Goal: Task Accomplishment & Management: Use online tool/utility

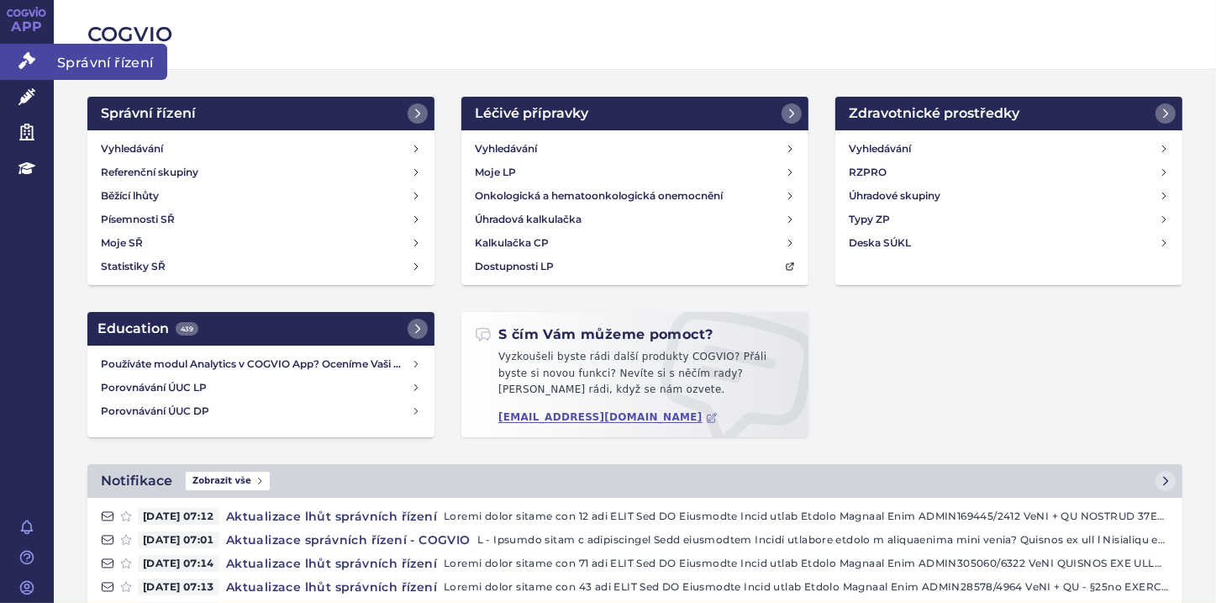
click at [30, 62] on icon at bounding box center [26, 60] width 17 height 17
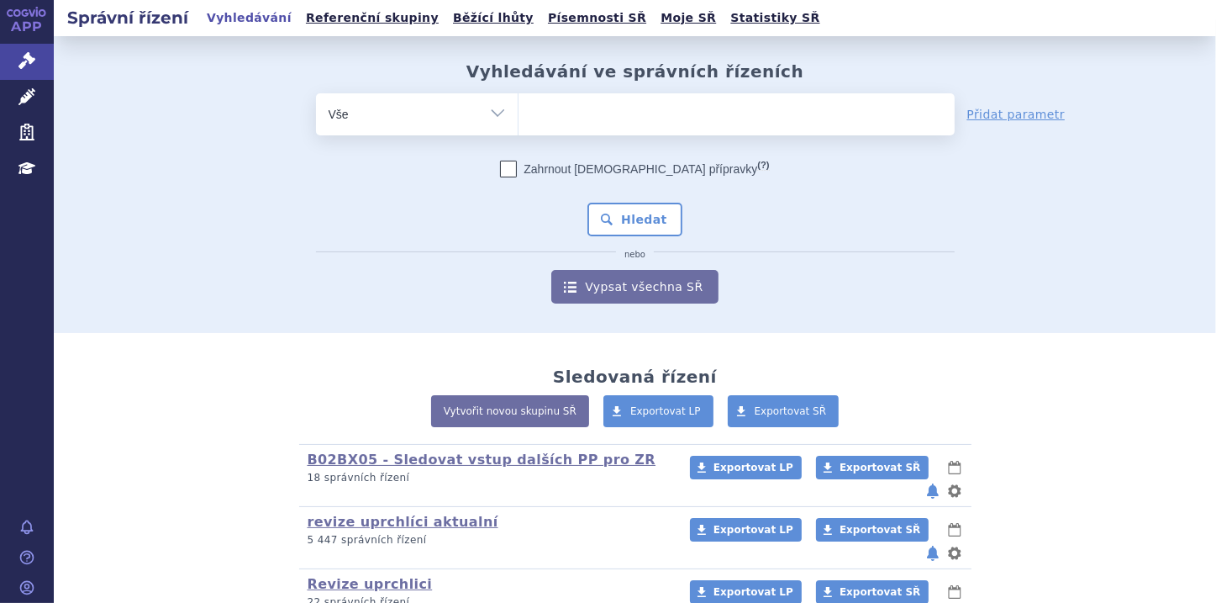
click at [531, 115] on input "search" at bounding box center [535, 112] width 9 height 21
type input "KYNTHEUM"
select select "KYNTHEUM"
click at [623, 214] on button "Hledat" at bounding box center [635, 220] width 95 height 34
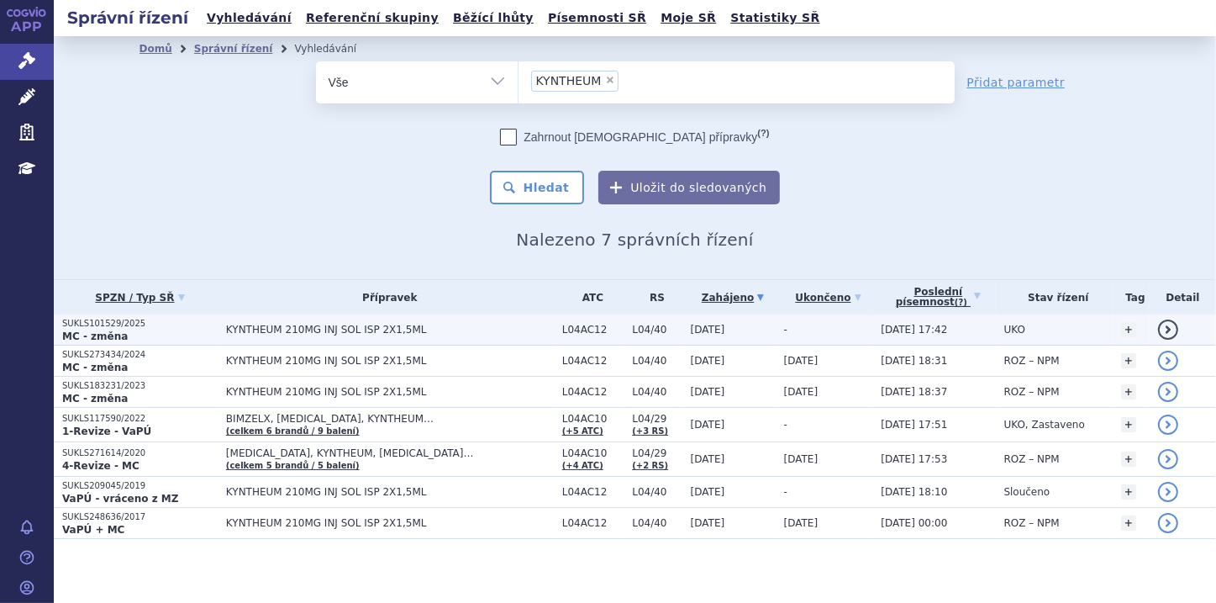
click at [148, 329] on p "MC - změna" at bounding box center [140, 335] width 156 height 13
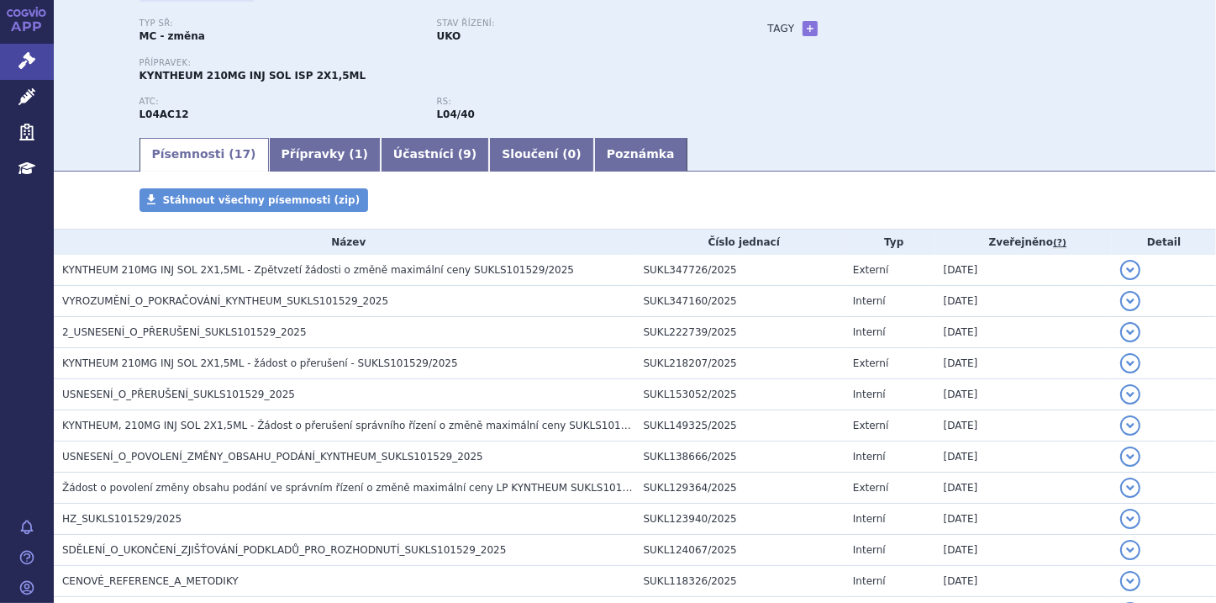
scroll to position [134, 0]
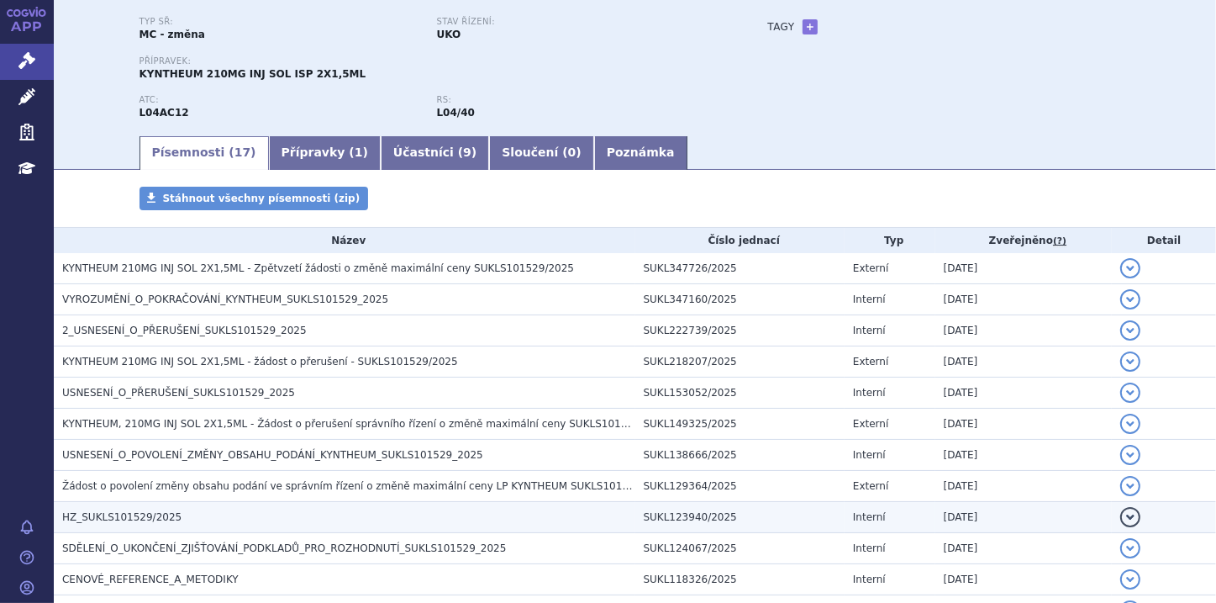
click at [421, 514] on h3 "HZ_SUKLS101529/2025" at bounding box center [348, 517] width 573 height 17
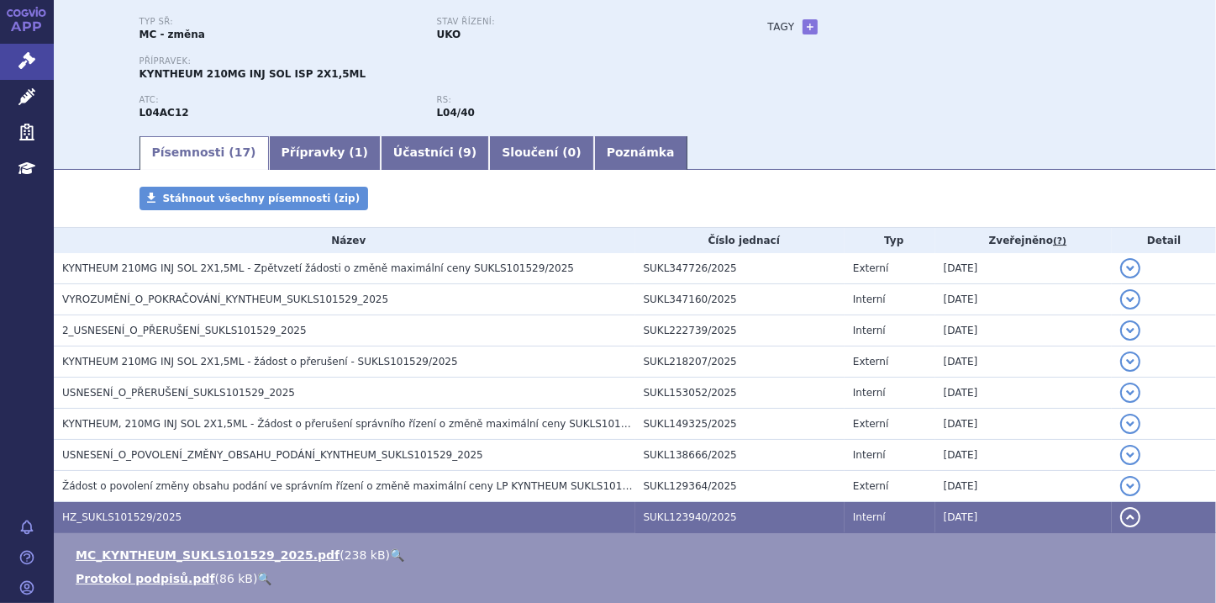
click at [390, 552] on link "🔍" at bounding box center [397, 554] width 14 height 13
click at [594, 150] on link "Poznámka" at bounding box center [640, 153] width 93 height 34
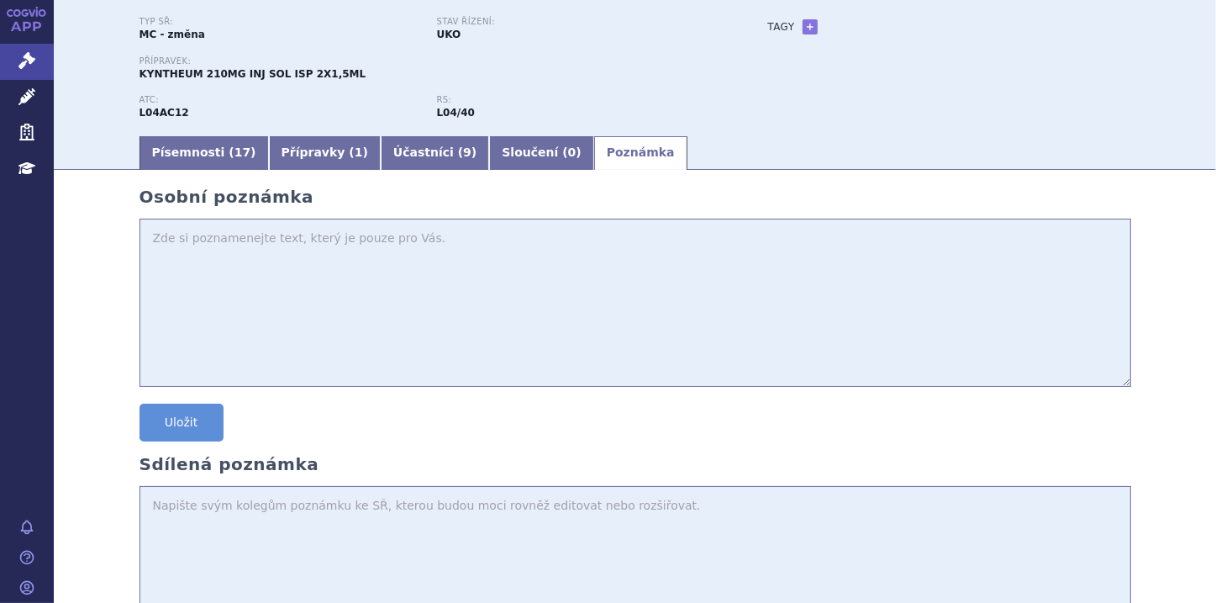
click at [208, 239] on textarea at bounding box center [636, 303] width 992 height 168
click at [208, 250] on textarea "Zpet vzeti" at bounding box center [636, 303] width 992 height 168
type textarea "Zpet vzeti zadosti"
click at [145, 417] on button "Uložit" at bounding box center [182, 422] width 84 height 38
click at [807, 24] on link "+" at bounding box center [810, 26] width 15 height 15
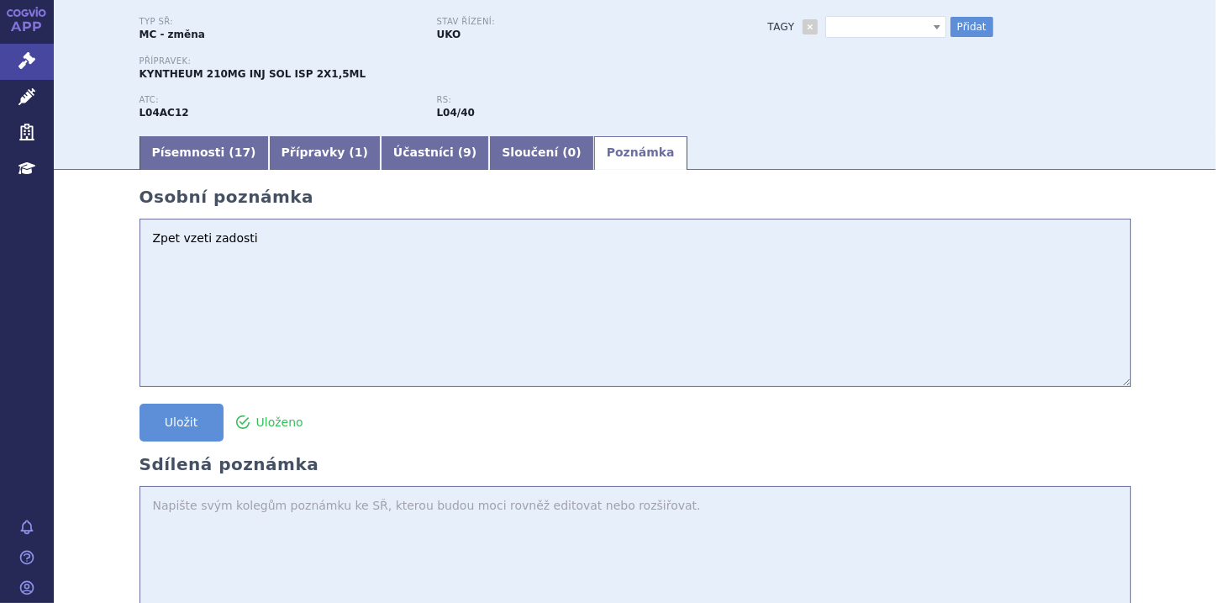
click at [929, 34] on span at bounding box center [937, 27] width 17 height 20
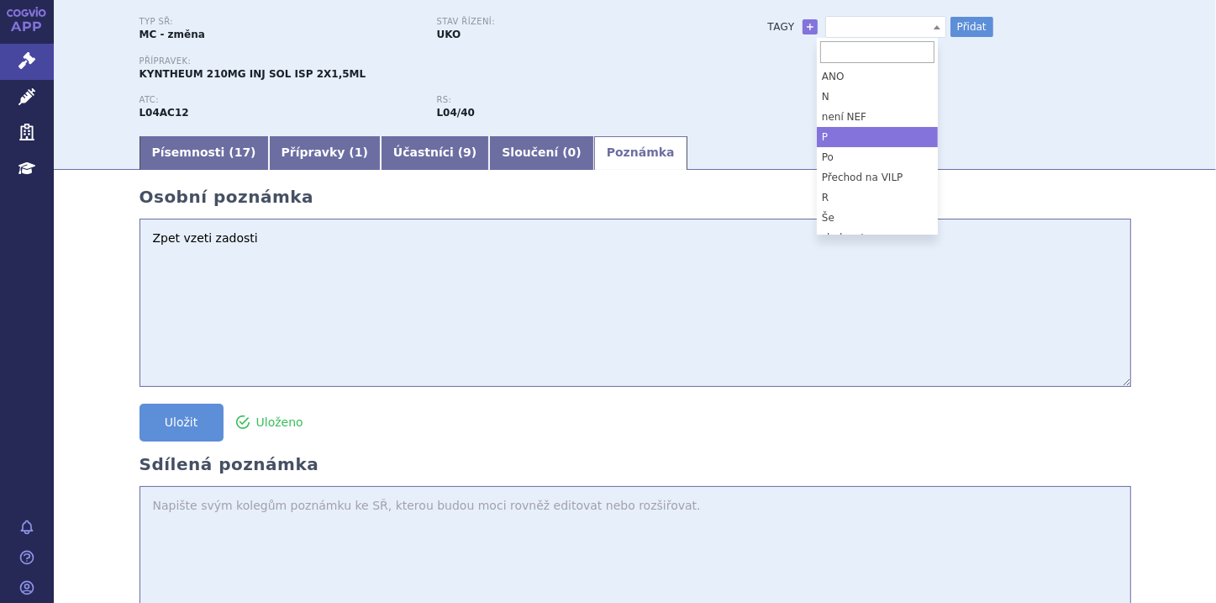
select select "P"
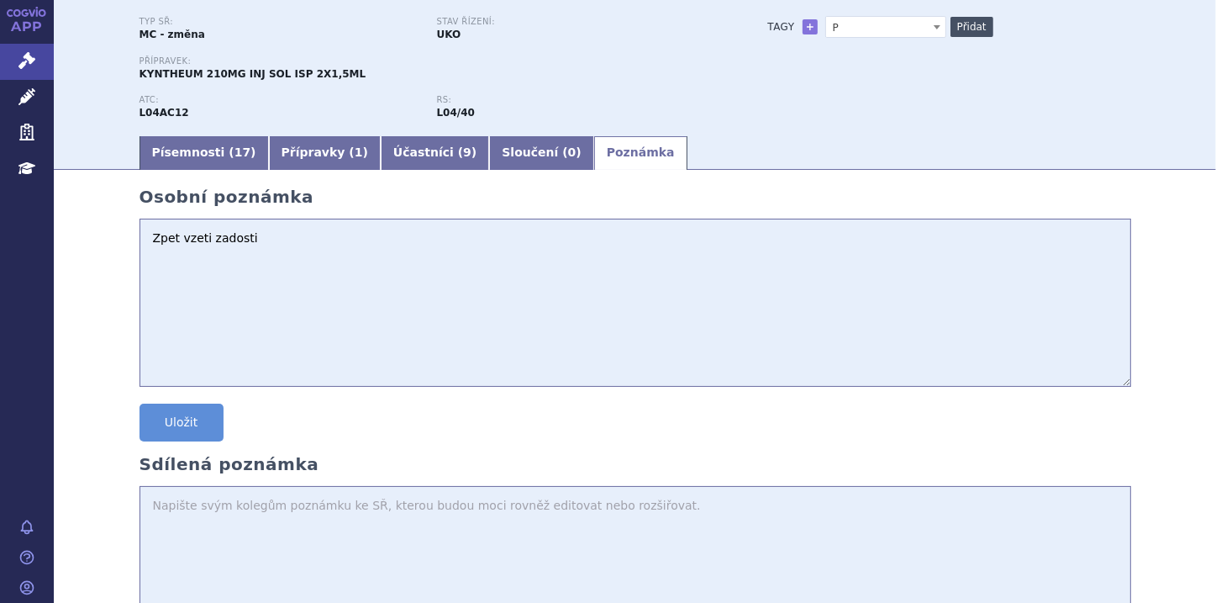
click at [952, 26] on button "Přidat" at bounding box center [972, 27] width 43 height 20
select select
click at [28, 53] on icon at bounding box center [26, 60] width 17 height 17
